Goal: Find contact information: Find contact information

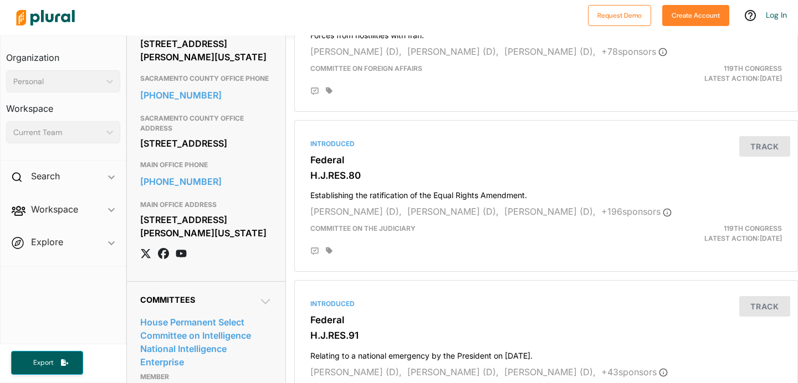
scroll to position [509, 0]
copy div "[STREET_ADDRESS]"
drag, startPoint x: 139, startPoint y: 172, endPoint x: 254, endPoint y: 191, distance: 116.3
click at [254, 191] on div "Contact Info CAMPAIGN OFFICE PHONE [PHONE_NUMBER] CAMPAIGN OFFICE ADDRESS P.O. …" at bounding box center [206, 77] width 158 height 408
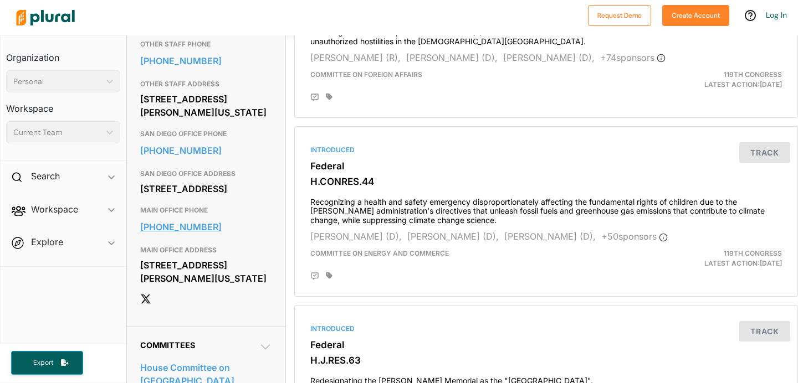
scroll to position [486, 0]
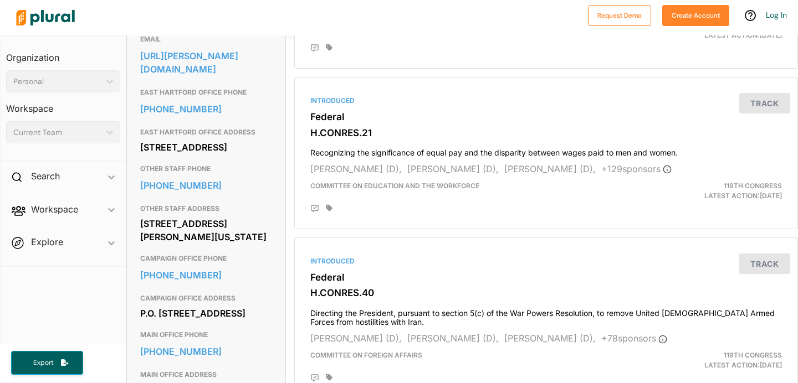
scroll to position [422, 0]
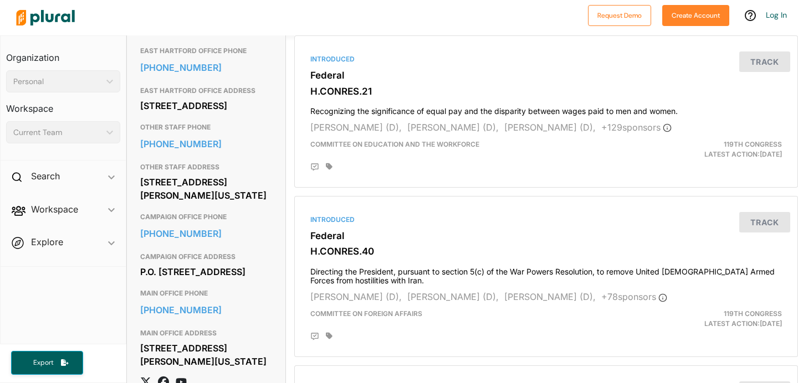
copy div "361 Main St. 3rd Floor East Hartford, CT 06118"
drag, startPoint x: 140, startPoint y: 140, endPoint x: 263, endPoint y: 146, distance: 123.2
click at [263, 114] on div "361 Main St. 3rd Floor East Hartford, CT 06118" at bounding box center [206, 105] width 132 height 17
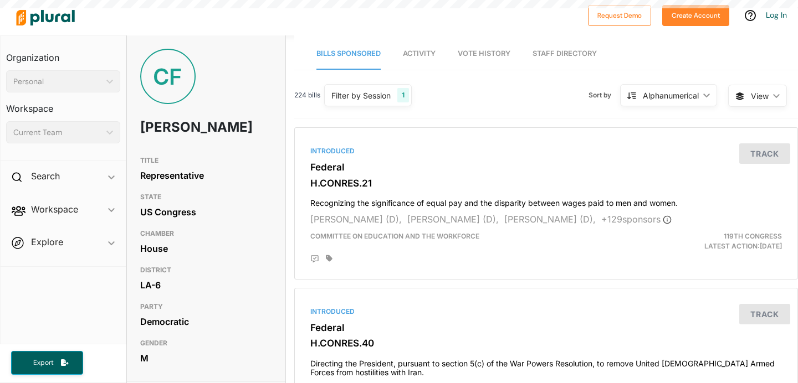
click at [137, 137] on div "CF Cleo Fields" at bounding box center [206, 100] width 158 height 102
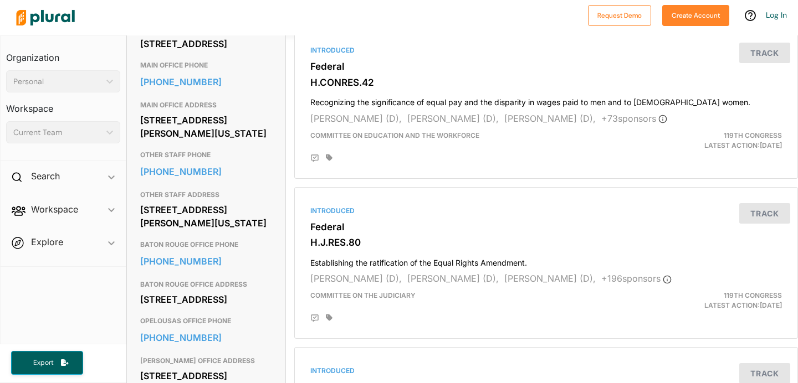
scroll to position [432, 0]
drag, startPoint x: 140, startPoint y: 69, endPoint x: 251, endPoint y: 81, distance: 112.0
click at [251, 52] on div "2147 Government St. Baton Rouge, LA 70806" at bounding box center [206, 43] width 132 height 17
copy div "2147 Government St. Baton Rouge, LA 70806"
